Goal: Task Accomplishment & Management: Manage account settings

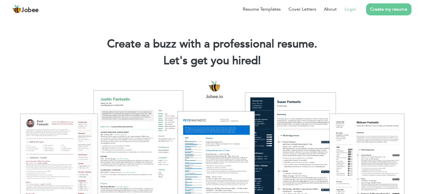
click at [347, 9] on link "Login" at bounding box center [349, 9] width 11 height 7
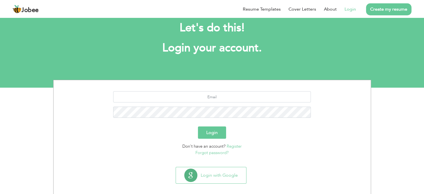
scroll to position [18, 0]
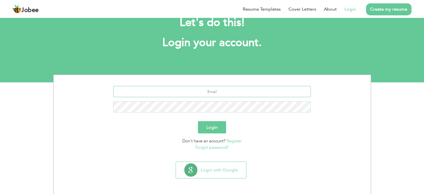
click at [237, 93] on input "text" at bounding box center [212, 91] width 198 height 11
type input "[EMAIL_ADDRESS][PERSON_NAME][DOMAIN_NAME]"
click at [218, 132] on button "Login" at bounding box center [212, 127] width 28 height 12
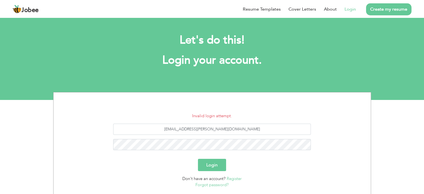
click at [216, 166] on button "Login" at bounding box center [212, 165] width 28 height 12
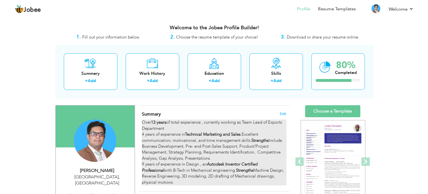
scroll to position [28, 0]
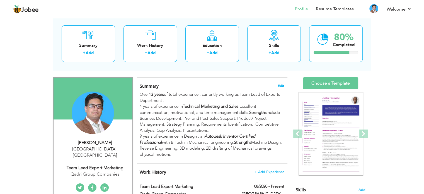
click at [280, 85] on span "Edit" at bounding box center [281, 86] width 7 height 4
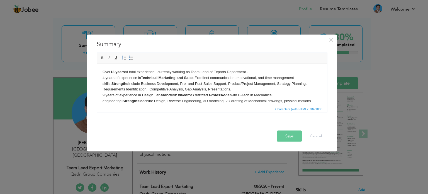
click at [115, 72] on strong "13 years" at bounding box center [117, 71] width 14 height 4
click at [193, 72] on body "Over 17 years of total experience , currently working as Team Lead of Exports D…" at bounding box center [211, 86] width 219 height 35
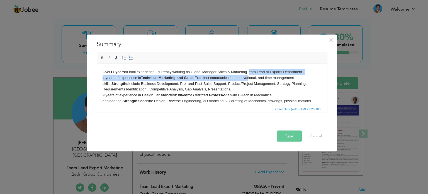
click at [274, 70] on body "Over 17 years of total experience , currently working as Global Manager Sales &…" at bounding box center [211, 86] width 219 height 35
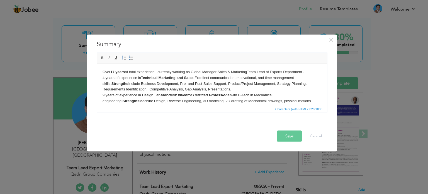
click at [249, 72] on body "Over 17 years of total experience , currently working as Global Manager Sales &…" at bounding box center [211, 86] width 219 height 35
click at [103, 75] on body "Over 17 years of total experience , currently working as Global Manager Sales &…" at bounding box center [211, 86] width 219 height 35
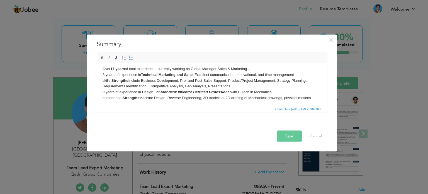
scroll to position [4, 0]
click at [300, 137] on button "Save" at bounding box center [289, 135] width 25 height 11
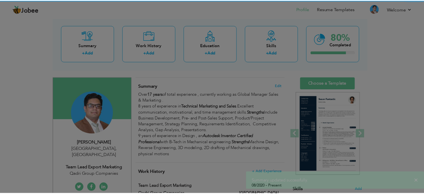
scroll to position [0, 0]
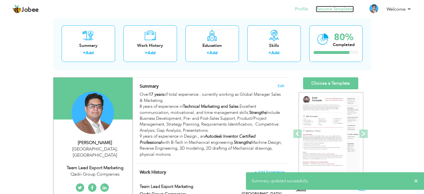
click at [336, 9] on link "Resume Templates" at bounding box center [335, 9] width 38 height 6
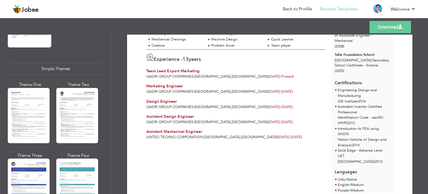
scroll to position [978, 0]
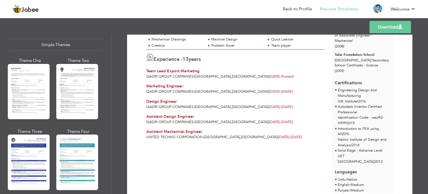
click at [36, 94] on div at bounding box center [29, 91] width 42 height 55
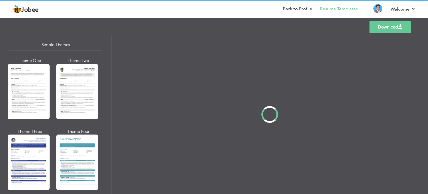
click at [90, 103] on div "Professional Themes Theme One Theme Two Theme Three Theme Four" at bounding box center [214, 114] width 428 height 159
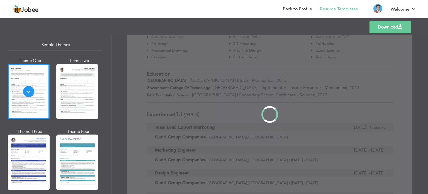
scroll to position [0, 0]
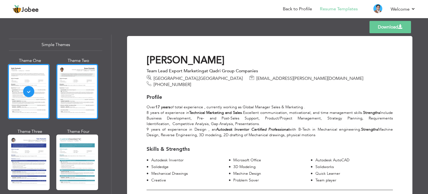
click at [89, 103] on div at bounding box center [77, 91] width 42 height 55
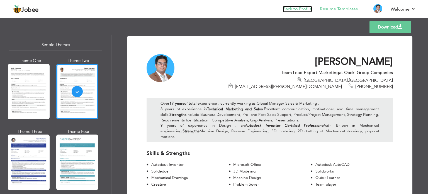
click at [295, 8] on link "Back to Profile" at bounding box center [297, 9] width 29 height 6
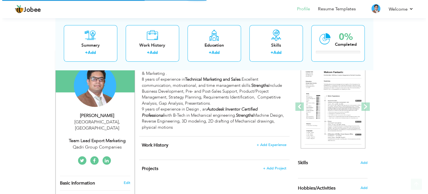
scroll to position [56, 0]
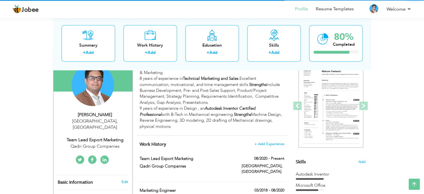
click at [86, 137] on div "Team Lead Export Marketing" at bounding box center [95, 140] width 75 height 6
type input "Haider"
type input "Shakoor"
type input "+923234331973"
select select "number:166"
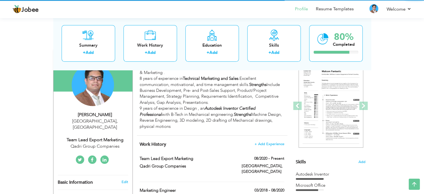
type input "Lahore"
select select "number:15"
type input "Qadri Group Companies"
type input "Team Lead Export Marketing"
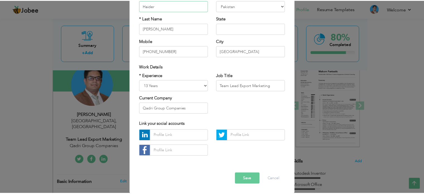
scroll to position [59, 0]
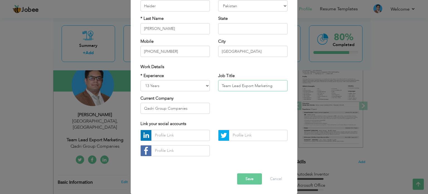
click at [246, 88] on input "Team Lead Export Marketing" at bounding box center [252, 85] width 69 height 11
click at [178, 84] on select "Entry Level Less than 1 Year 1 Year 2 Years 3 Years 4 Years 5 Years 6 Years 7 Y…" at bounding box center [174, 85] width 69 height 11
select select "number:19"
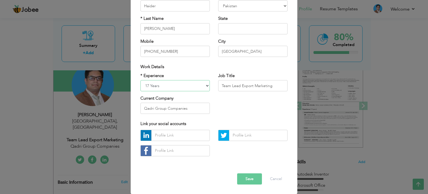
click at [140, 80] on select "Entry Level Less than 1 Year 1 Year 2 Years 3 Years 4 Years 5 Years 6 Years 7 Y…" at bounding box center [174, 85] width 69 height 11
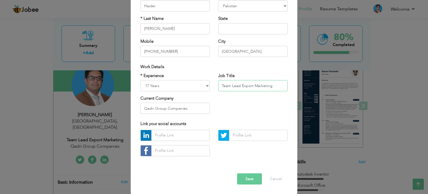
click at [234, 89] on input "Team Lead Export Marketing" at bounding box center [252, 85] width 69 height 11
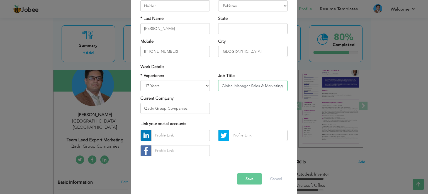
type input "Global Manager Sales & Marketing"
click at [179, 138] on input "text" at bounding box center [180, 135] width 59 height 11
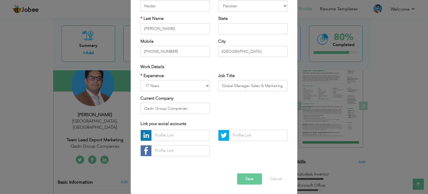
click at [253, 181] on button "Save" at bounding box center [249, 178] width 25 height 11
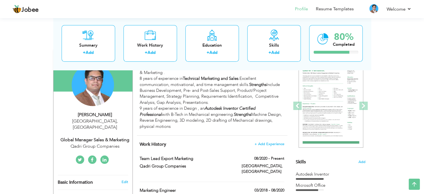
scroll to position [84, 0]
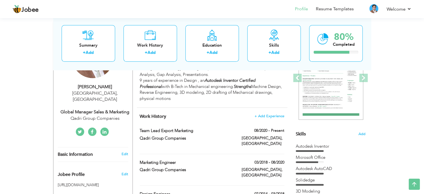
click at [103, 130] on icon at bounding box center [105, 132] width 4 height 4
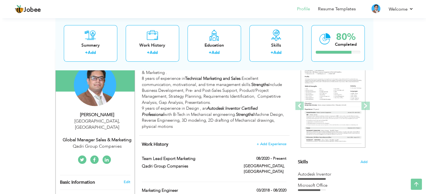
scroll to position [111, 0]
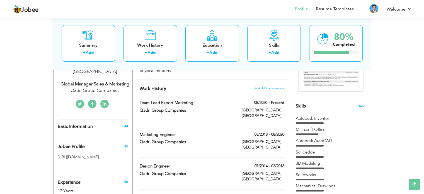
click at [122, 123] on link "Edit" at bounding box center [124, 125] width 7 height 5
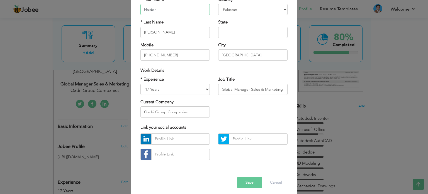
scroll to position [59, 0]
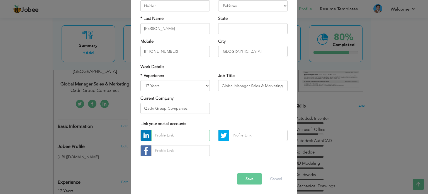
click at [172, 137] on input "text" at bounding box center [180, 135] width 59 height 11
paste input "www.linkedin.com/in/haider-shakoor-7892bba2"
type input "www.linkedin.com/in/haider-shakoor-7892bba2"
click at [249, 179] on button "Save" at bounding box center [249, 178] width 25 height 11
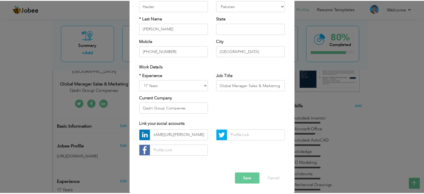
scroll to position [0, 0]
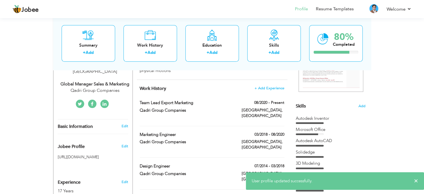
click at [104, 102] on icon at bounding box center [105, 104] width 4 height 4
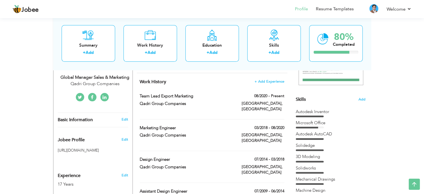
scroll to position [84, 0]
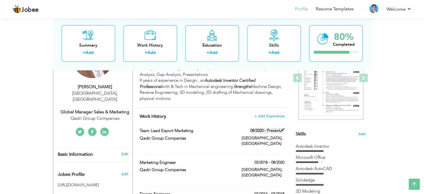
click at [281, 128] on span at bounding box center [282, 130] width 4 height 4
type input "Team Lead Export Marketing"
type input "Qadri Group Companies"
type input "08/2020"
type input "[GEOGRAPHIC_DATA]"
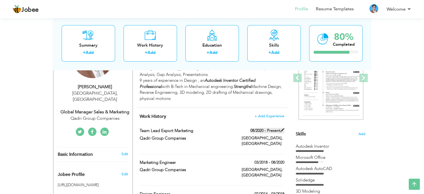
type input "[GEOGRAPHIC_DATA]"
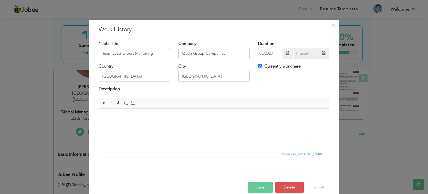
click at [271, 65] on label "Currently work here" at bounding box center [279, 66] width 43 height 6
click at [262, 65] on input "Currently work here" at bounding box center [260, 66] width 4 height 4
checkbox input "false"
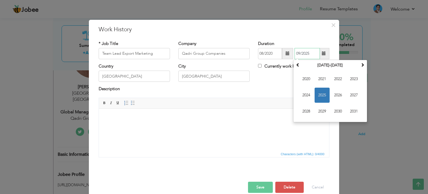
click at [306, 54] on input "09/2025" at bounding box center [307, 53] width 25 height 11
click at [304, 92] on span "2024" at bounding box center [306, 95] width 15 height 15
click at [323, 109] on span "Oct" at bounding box center [322, 111] width 15 height 15
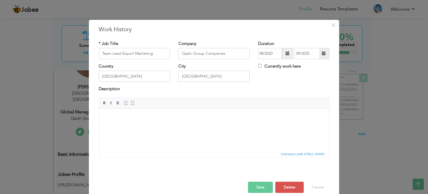
type input "10/2024"
click at [263, 186] on button "Save" at bounding box center [260, 186] width 25 height 11
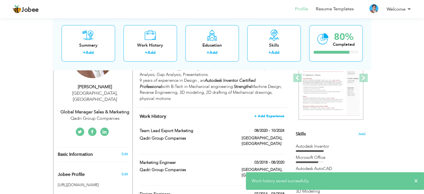
click at [277, 115] on span "+ Add Experience" at bounding box center [269, 116] width 30 height 4
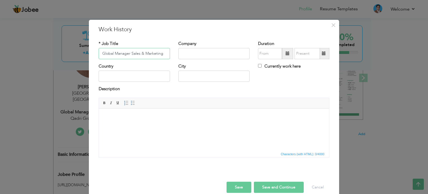
type input "Global Manager Sales & Marketing"
type input "Qadri Group Companies"
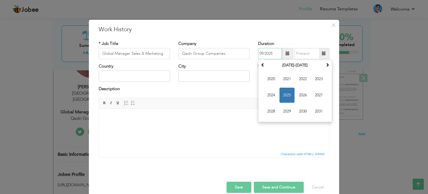
click at [275, 51] on input "09/2025" at bounding box center [270, 53] width 24 height 11
click at [268, 98] on span "2024" at bounding box center [271, 95] width 15 height 15
click at [300, 113] on span "Nov" at bounding box center [302, 111] width 15 height 15
type input "11/2024"
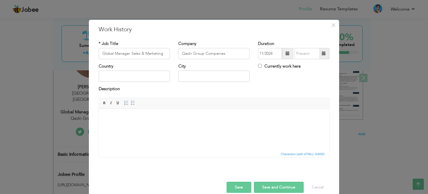
click at [288, 63] on label "Currently work here" at bounding box center [279, 66] width 43 height 6
click at [262, 64] on input "Currently work here" at bounding box center [260, 66] width 4 height 4
checkbox input "true"
click at [136, 76] on input "text" at bounding box center [134, 76] width 71 height 11
type input "[GEOGRAPHIC_DATA]"
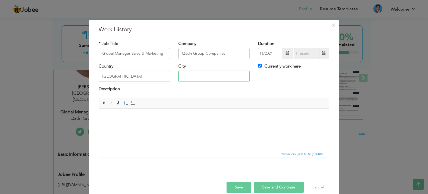
type input "[GEOGRAPHIC_DATA]"
click at [235, 185] on button "Save" at bounding box center [239, 186] width 25 height 11
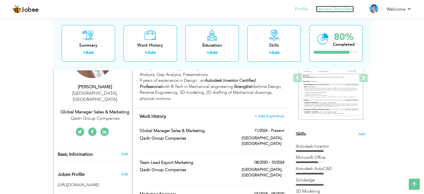
click at [351, 8] on link "Resume Templates" at bounding box center [335, 9] width 38 height 6
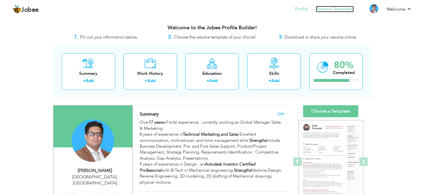
click at [330, 11] on link "Resume Templates" at bounding box center [335, 9] width 38 height 6
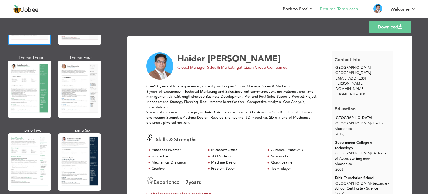
scroll to position [86, 0]
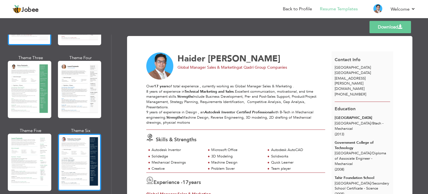
click at [65, 149] on div at bounding box center [79, 161] width 43 height 57
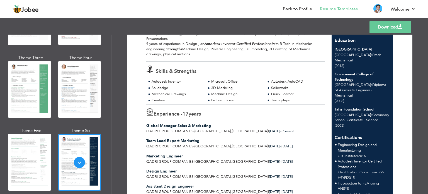
scroll to position [0, 0]
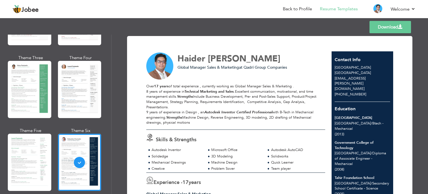
click at [385, 29] on link "Download" at bounding box center [391, 27] width 42 height 12
